Goal: Register for event/course

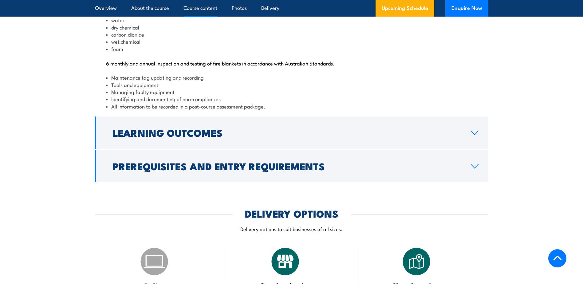
scroll to position [676, 0]
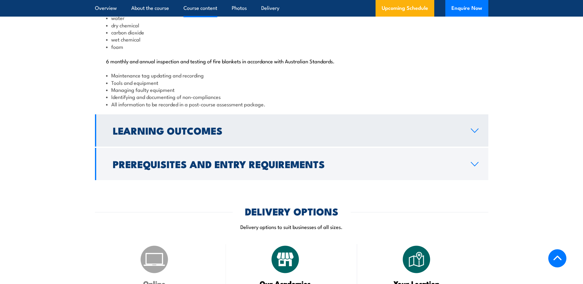
click at [477, 146] on link "Learning Outcomes" at bounding box center [291, 130] width 393 height 32
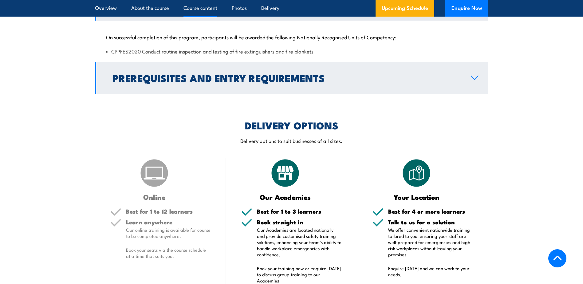
click at [476, 80] on icon at bounding box center [474, 78] width 7 height 4
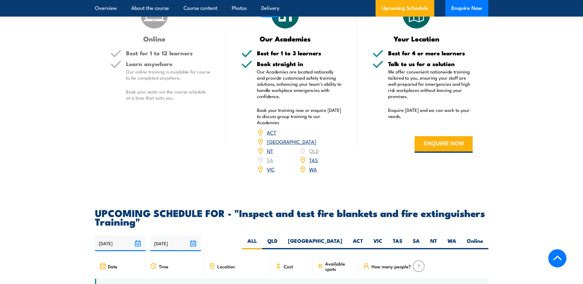
scroll to position [892, 0]
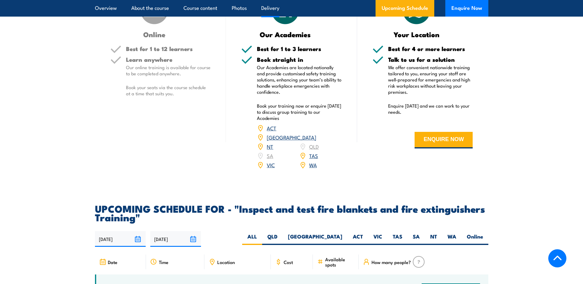
click at [314, 141] on link "[GEOGRAPHIC_DATA]" at bounding box center [291, 136] width 49 height 7
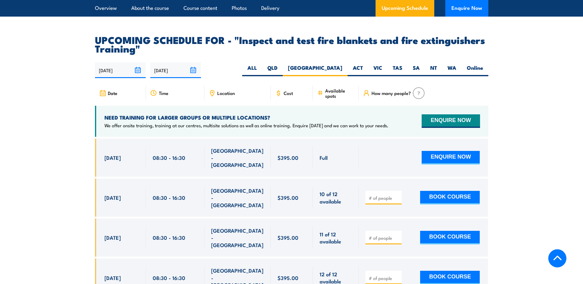
scroll to position [1079, 0]
